Goal: Transaction & Acquisition: Purchase product/service

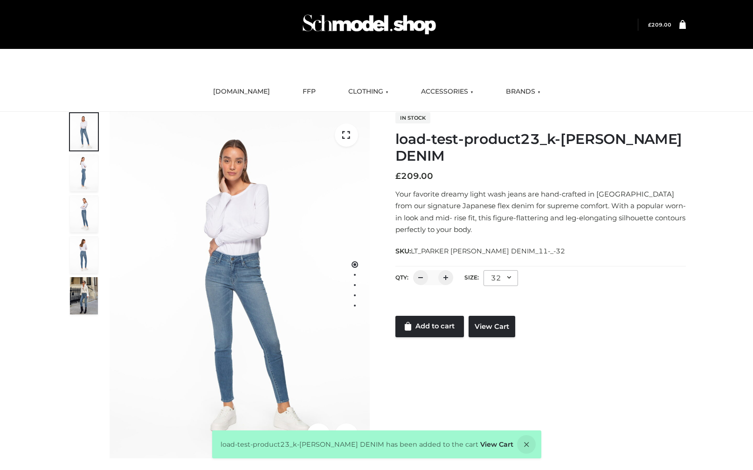
click at [666, 26] on bdi "£ 209.00" at bounding box center [659, 25] width 23 height 6
click at [682, 28] on icon at bounding box center [682, 24] width 7 height 9
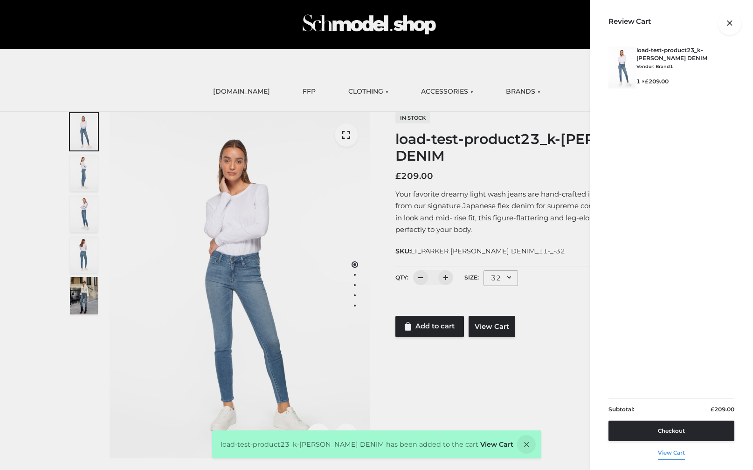
click at [669, 454] on link "View cart" at bounding box center [671, 452] width 27 height 20
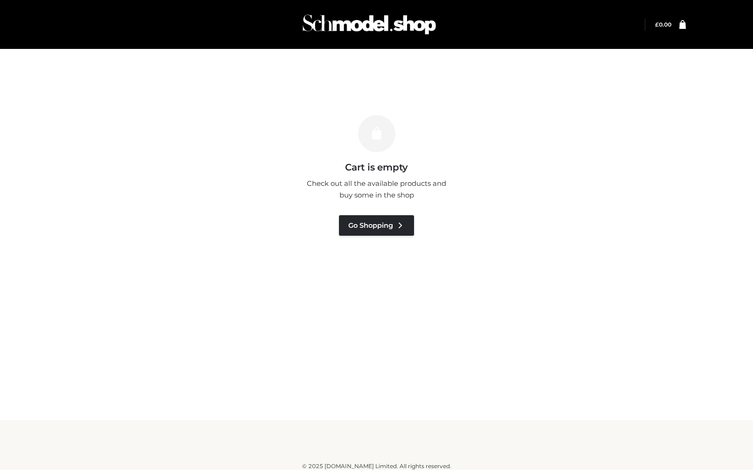
drag, startPoint x: 545, startPoint y: 294, endPoint x: 541, endPoint y: 266, distance: 27.8
drag, startPoint x: 541, startPoint y: 266, endPoint x: 536, endPoint y: 269, distance: 5.8
click at [541, 268] on div "Cart is empty Check out all the available products and buy some in the shop Go …" at bounding box center [376, 176] width 595 height 186
click at [536, 269] on div "Your cart is currently empty. Cart is empty Check out all the available product…" at bounding box center [376, 210] width 753 height 421
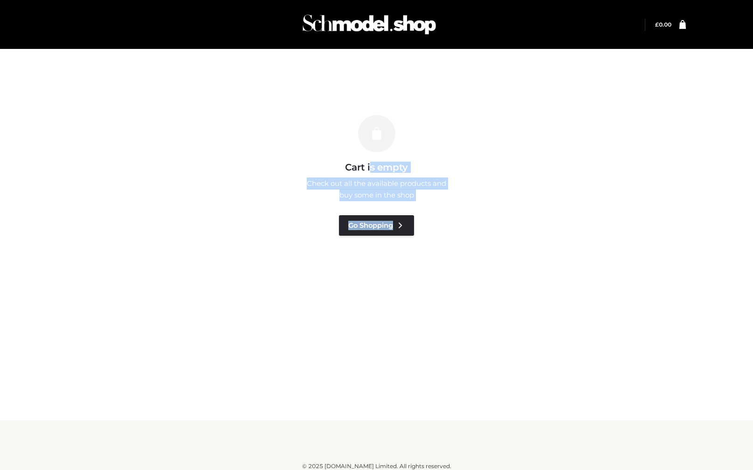
drag, startPoint x: 339, startPoint y: 257, endPoint x: 120, endPoint y: 199, distance: 226.3
click at [122, 200] on div "Cart is empty Check out all the available products and buy some in the shop Go …" at bounding box center [376, 176] width 595 height 186
